Goal: Transaction & Acquisition: Download file/media

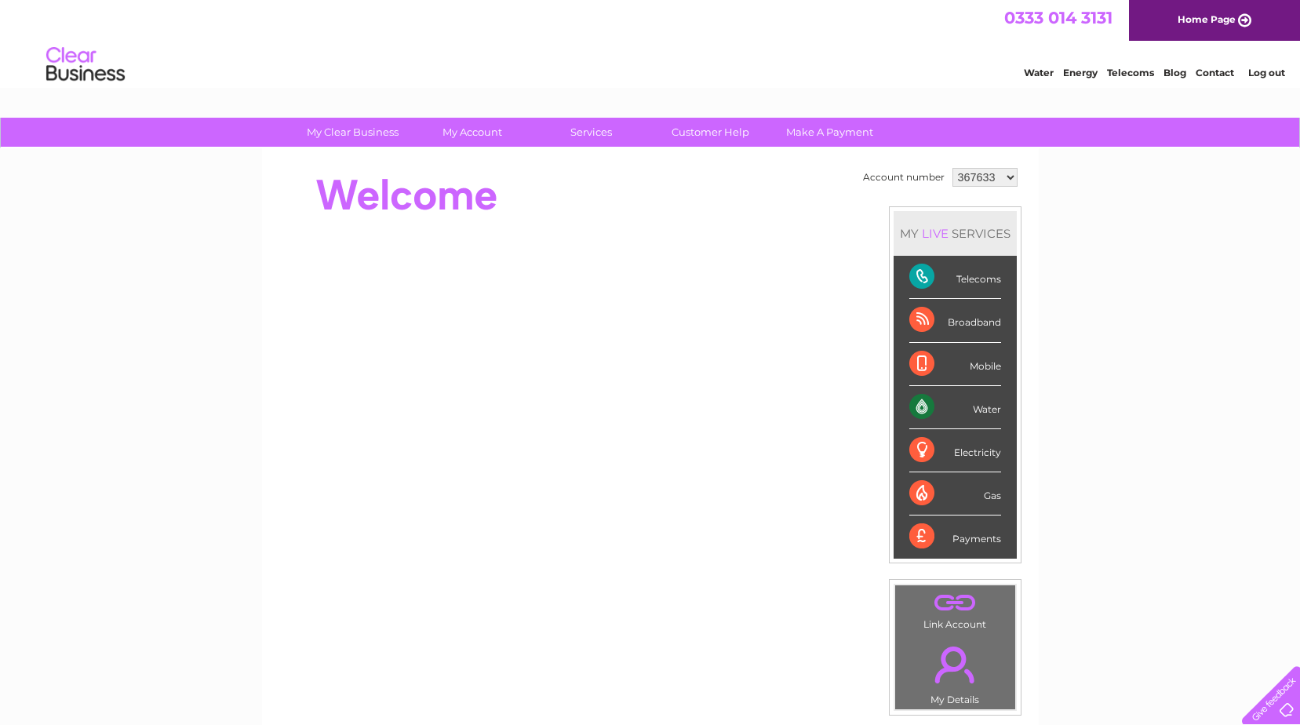
click at [983, 177] on select "367633 1143818 1143819 1143820" at bounding box center [985, 177] width 65 height 19
select select "1143818"
click at [953, 168] on select "367633 1143818 1143819 1143820" at bounding box center [985, 177] width 65 height 19
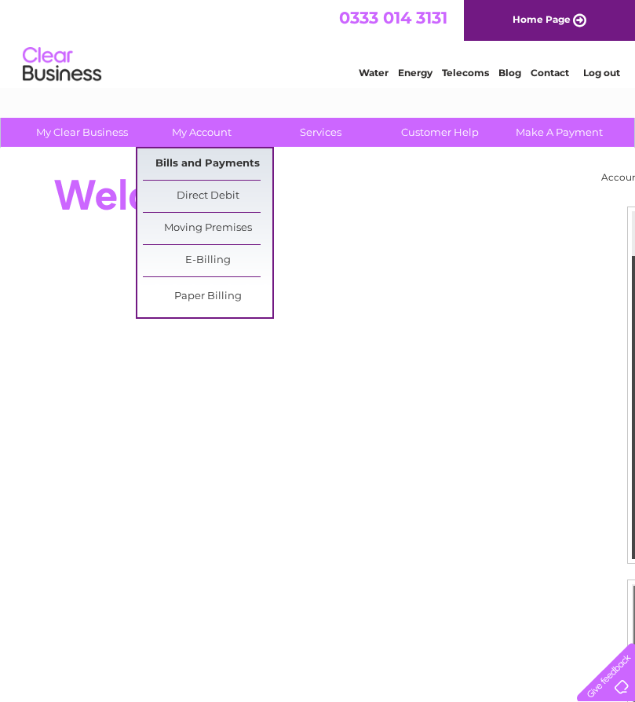
click at [187, 162] on link "Bills and Payments" at bounding box center [207, 163] width 129 height 31
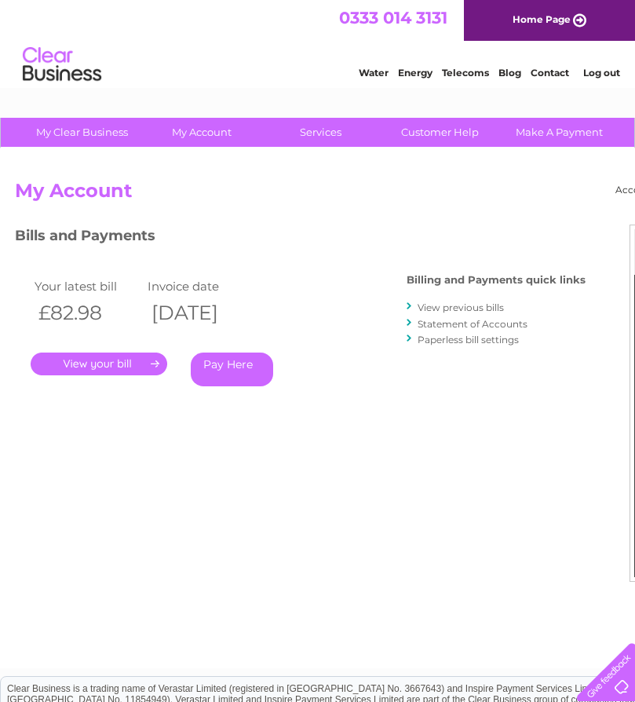
click at [441, 310] on link "View previous bills" at bounding box center [461, 307] width 86 height 12
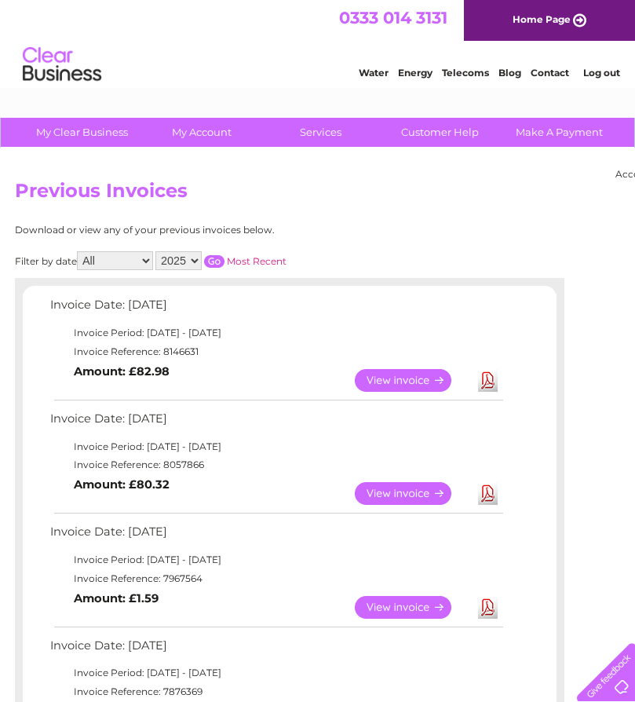
click at [402, 606] on link "View" at bounding box center [412, 607] width 115 height 23
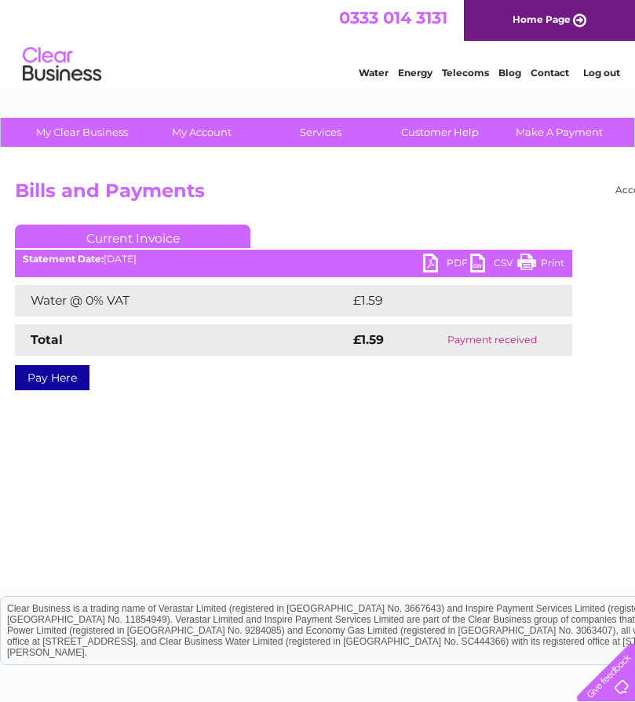
click at [432, 260] on link "PDF" at bounding box center [446, 264] width 47 height 23
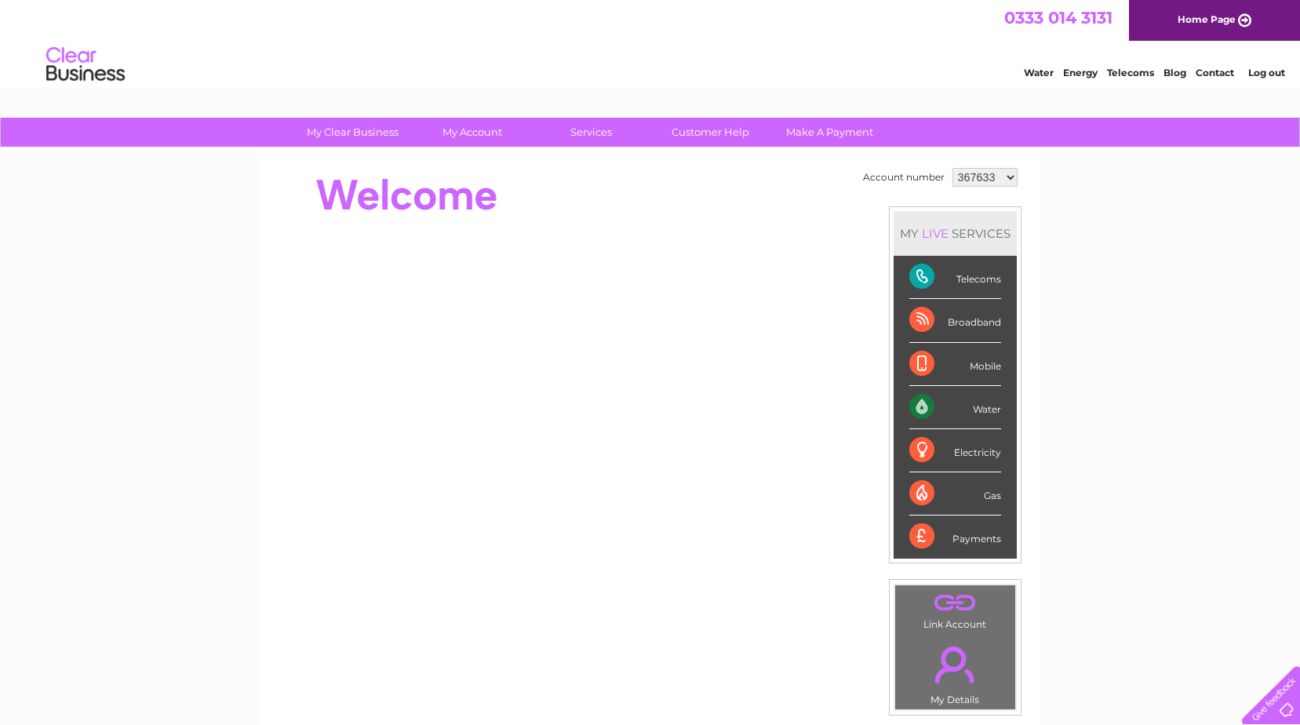
click at [634, 175] on select "367633 1143818 1143819 1143820" at bounding box center [985, 177] width 65 height 19
select select "1143818"
click at [634, 168] on select "367633 1143818 1143819 1143820" at bounding box center [985, 177] width 65 height 19
drag, startPoint x: 0, startPoint y: 0, endPoint x: 471, endPoint y: 161, distance: 497.6
click at [471, 161] on div "Account number 367633 1143818 1143819 1143820 MY LIVE SERVICES Telecoms Broadba…" at bounding box center [650, 439] width 777 height 583
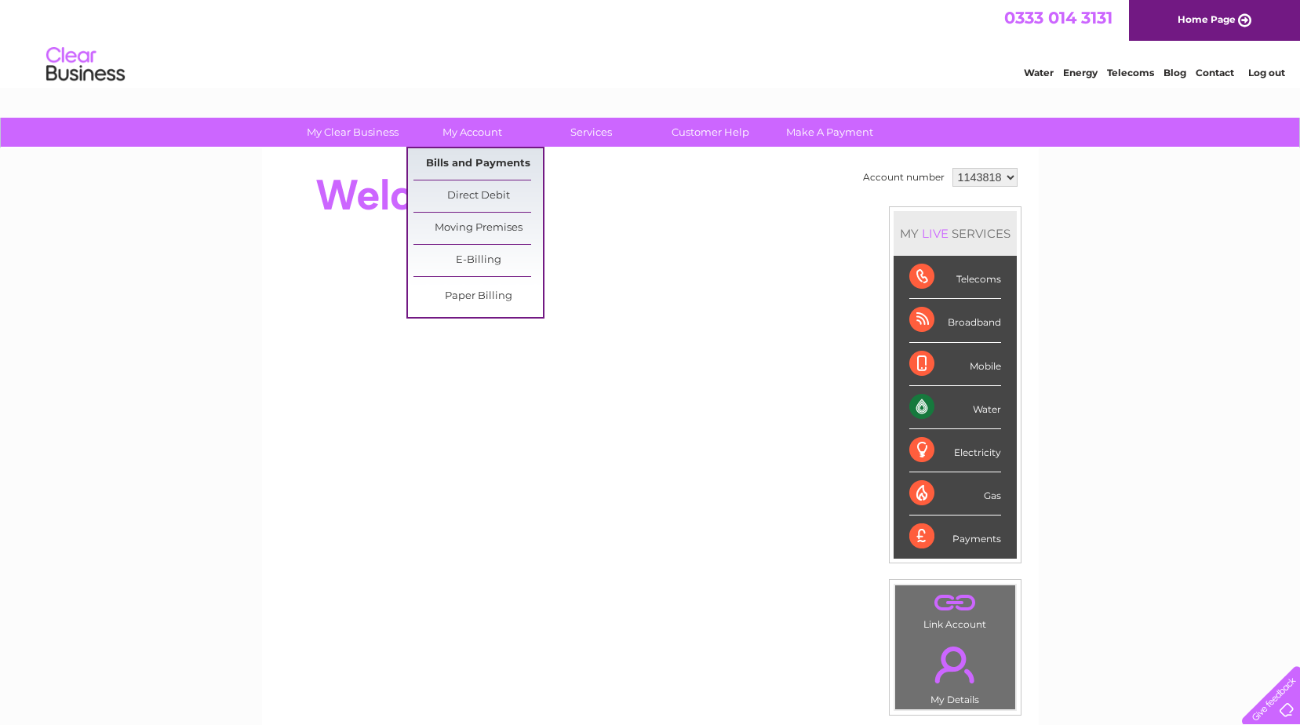
click at [470, 162] on link "Bills and Payments" at bounding box center [478, 163] width 129 height 31
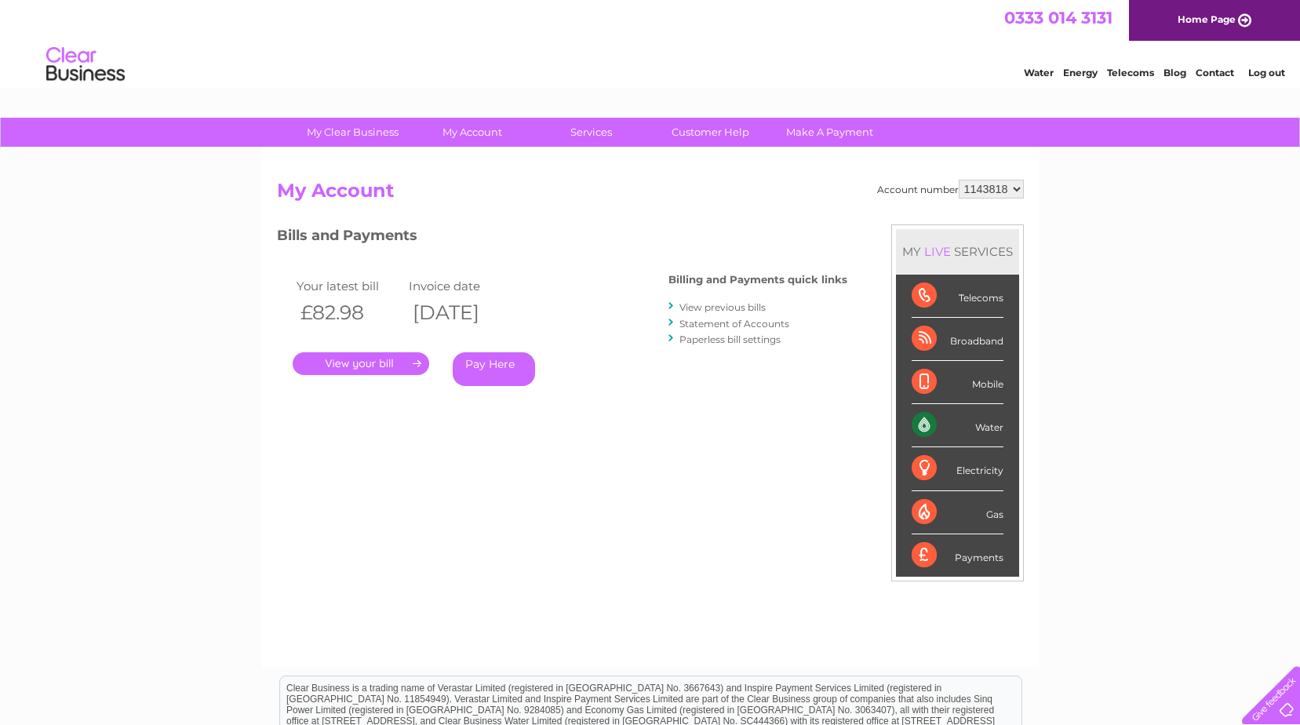
click at [730, 308] on link "View previous bills" at bounding box center [723, 307] width 86 height 12
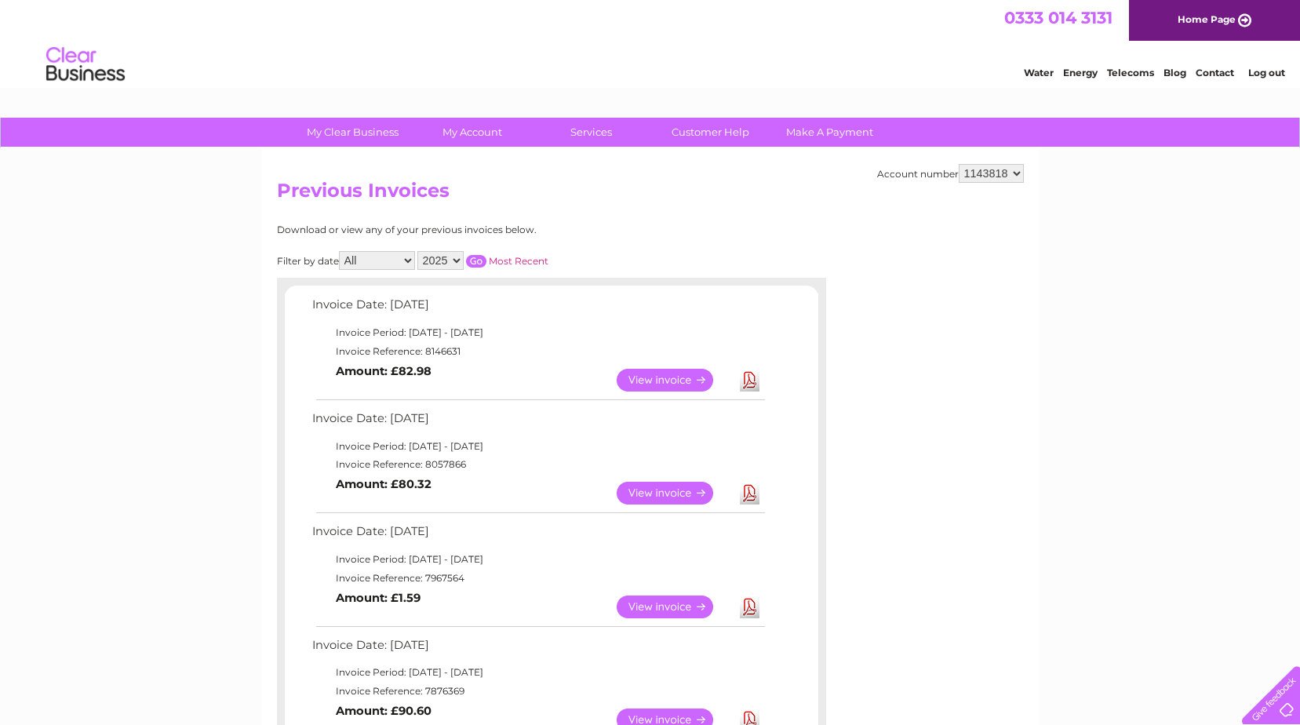
click at [750, 487] on link "Download" at bounding box center [750, 493] width 20 height 23
